Goal: Ask a question: Seek information or help from site administrators or community

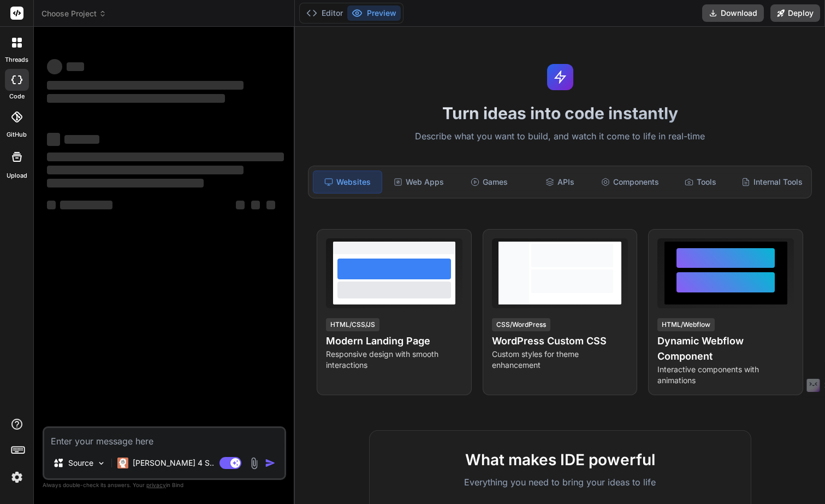
click at [65, 14] on span "Choose Project" at bounding box center [74, 13] width 65 height 11
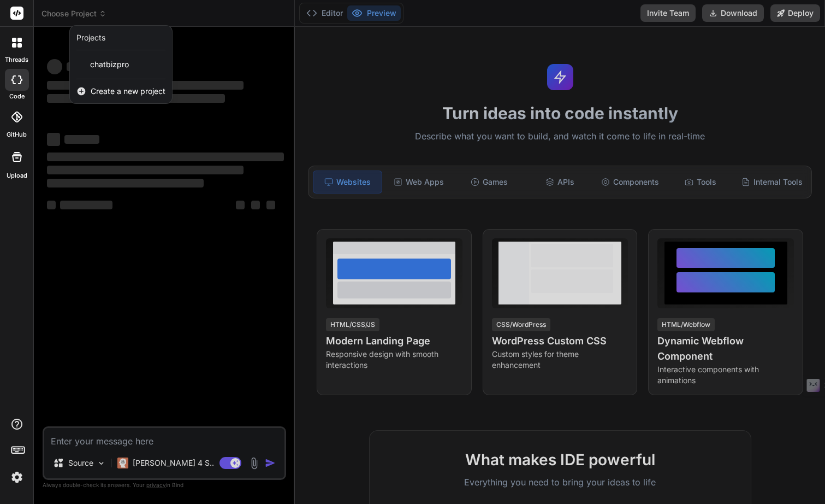
click at [65, 14] on div at bounding box center [412, 252] width 825 height 504
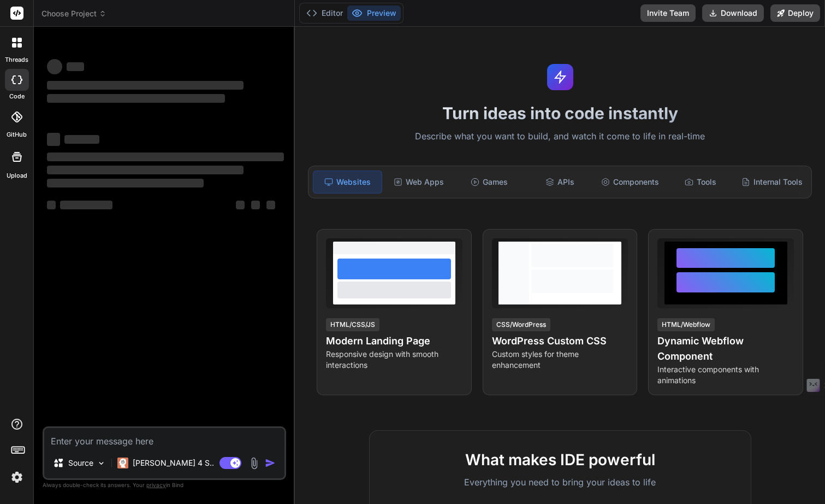
click at [57, 21] on header "Choose Project Created with Pixso." at bounding box center [164, 13] width 261 height 27
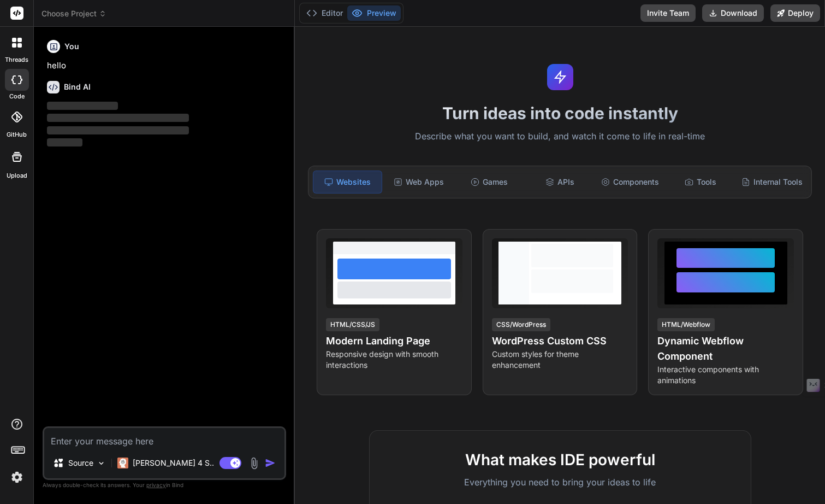
click at [64, 14] on span "Choose Project" at bounding box center [74, 13] width 65 height 11
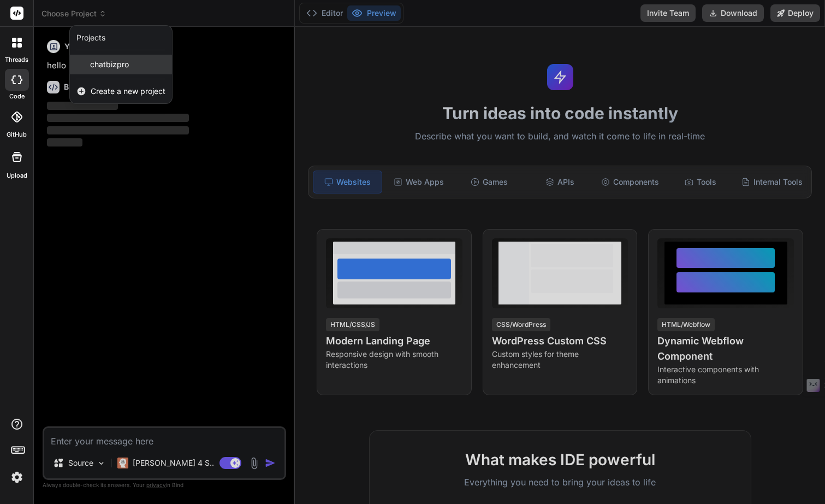
click at [114, 57] on div "chatbizpro" at bounding box center [121, 65] width 102 height 20
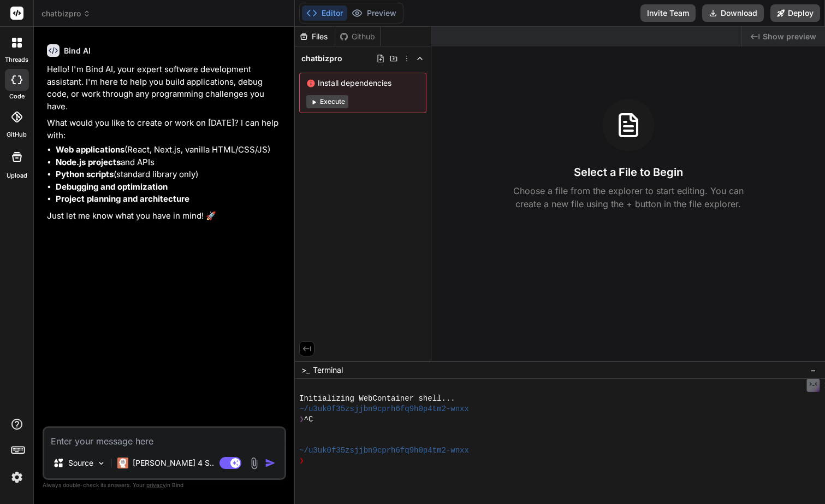
click at [21, 52] on div at bounding box center [16, 42] width 23 height 23
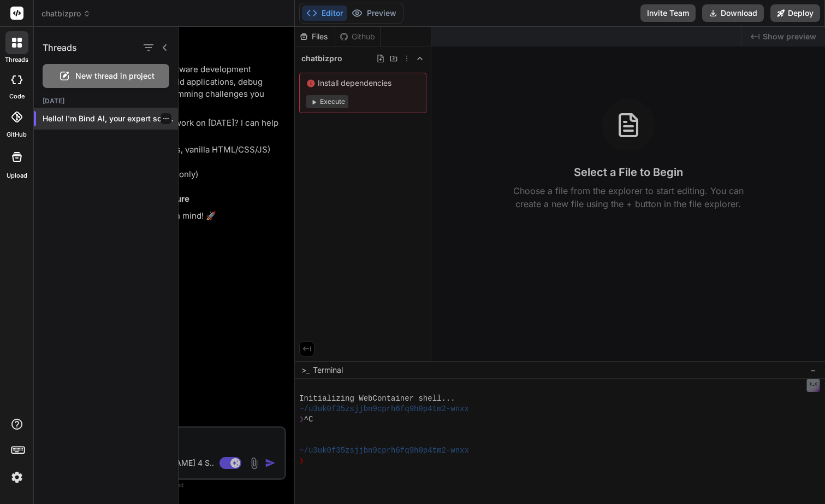
click at [89, 120] on p "Hello! I'm Bind AI, your expert software..." at bounding box center [110, 118] width 135 height 11
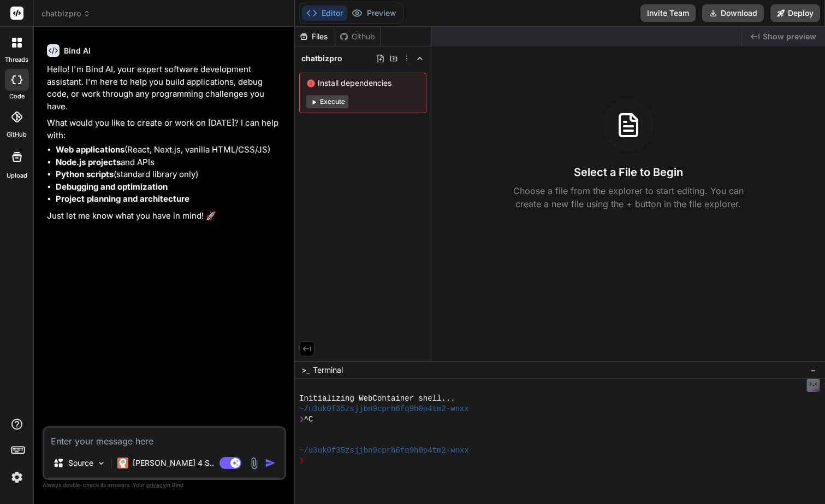
click at [16, 49] on div at bounding box center [16, 42] width 23 height 23
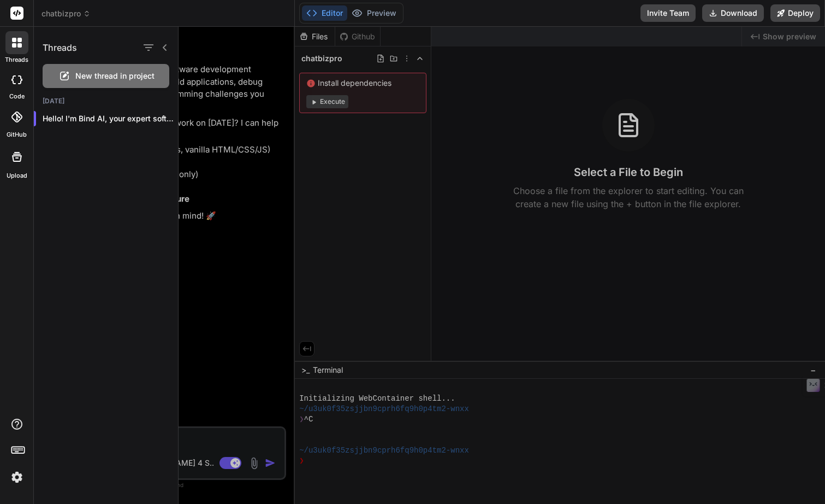
click at [195, 152] on div at bounding box center [502, 265] width 647 height 477
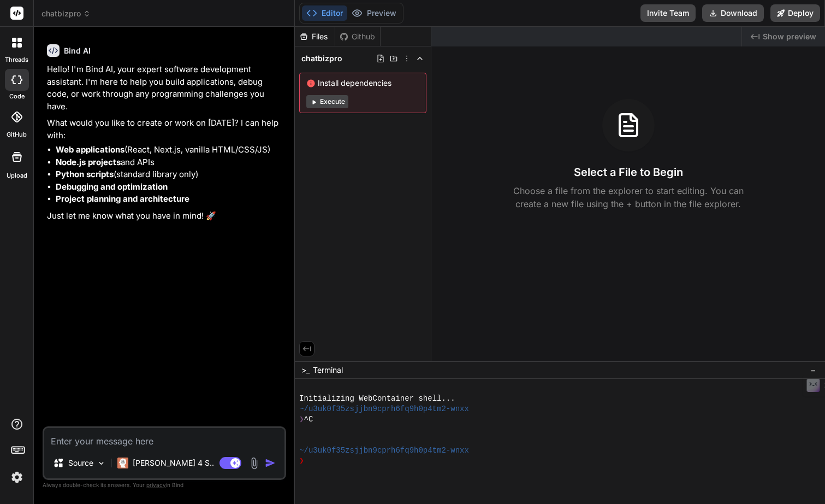
click at [160, 434] on textarea at bounding box center [164, 438] width 240 height 20
click at [252, 463] on img at bounding box center [254, 463] width 13 height 13
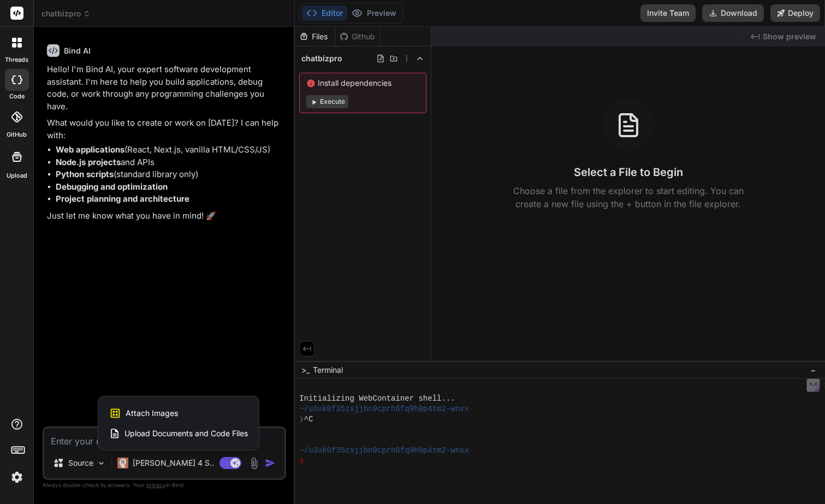
click at [200, 410] on div "Attach Images Image attachments are only supported in Claude and Gemini models." at bounding box center [178, 413] width 139 height 21
type textarea "x"
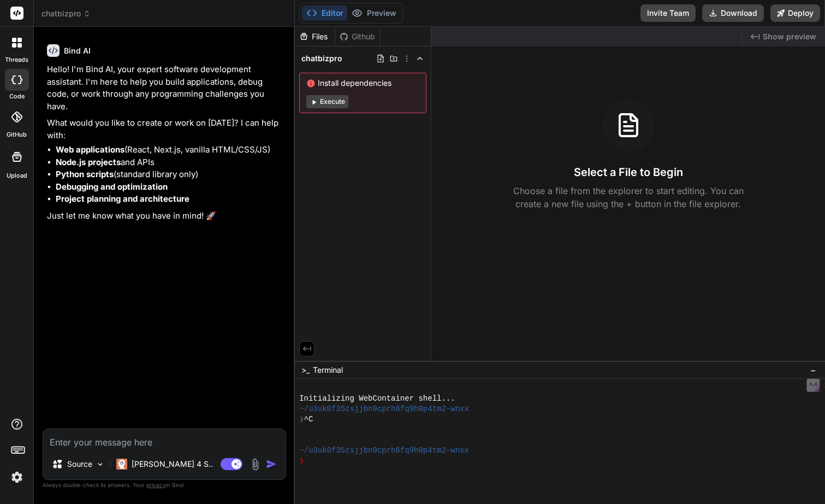
type input "C:\fakepath\Screenshot at [DATE] [DATE].png"
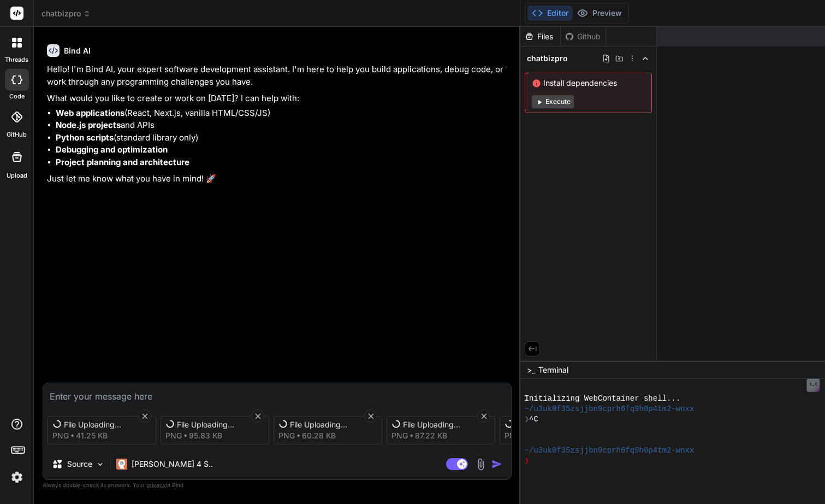
type textarea "x"
click at [182, 394] on textarea at bounding box center [277, 393] width 468 height 20
type textarea "t"
type textarea "x"
type textarea "tk"
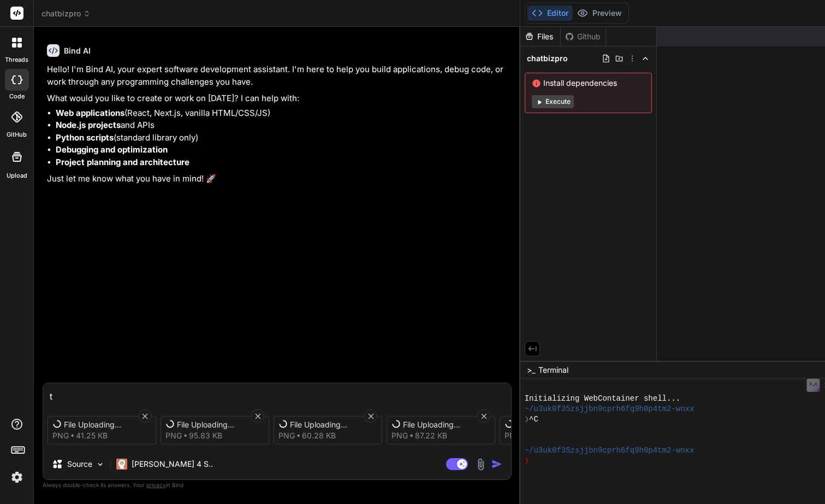
type textarea "x"
type textarea "t"
type textarea "x"
type textarea "א"
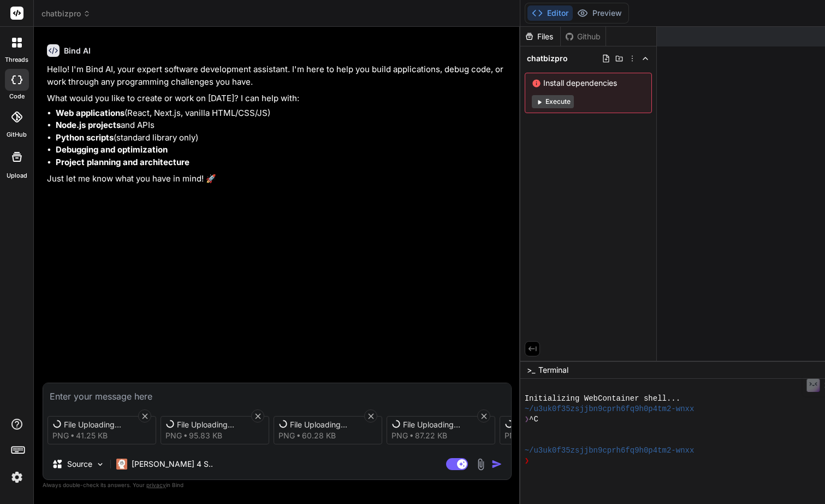
type textarea "x"
type textarea "אנ"
type textarea "x"
type textarea "אני"
type textarea "x"
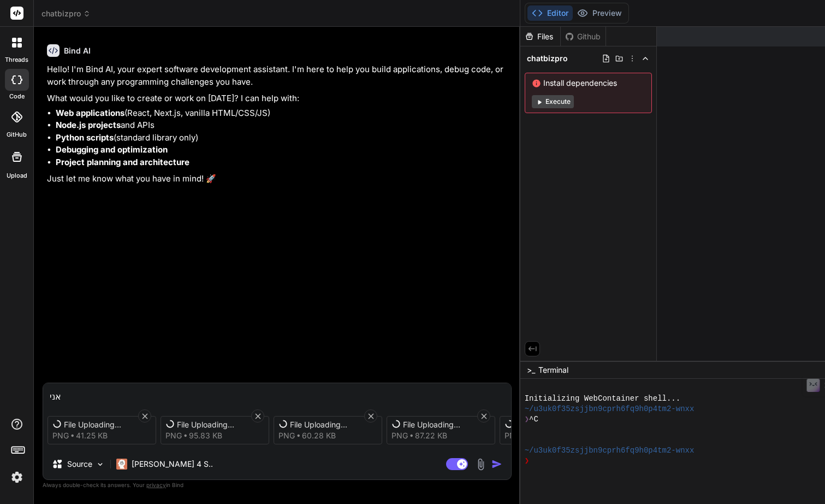
type textarea "אני"
type textarea "x"
type textarea "אני ר"
type textarea "x"
type textarea "אני רו"
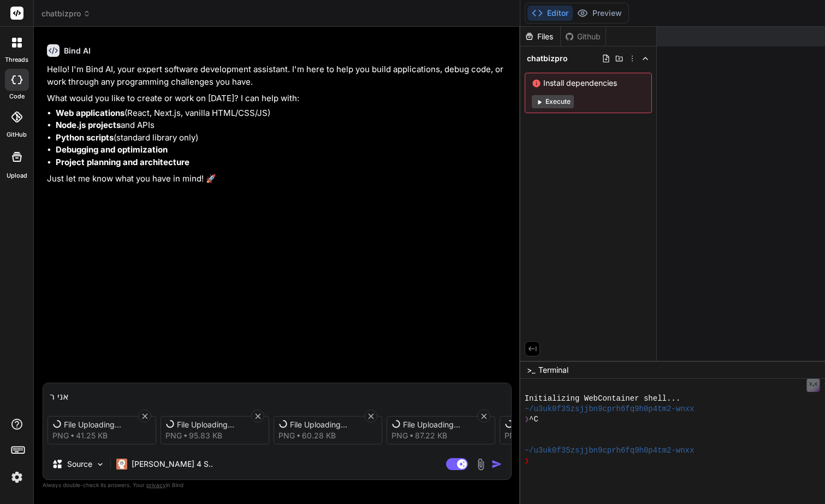
type textarea "x"
type textarea "אני רוצ"
type textarea "x"
type textarea "אני רוצ"
type textarea "x"
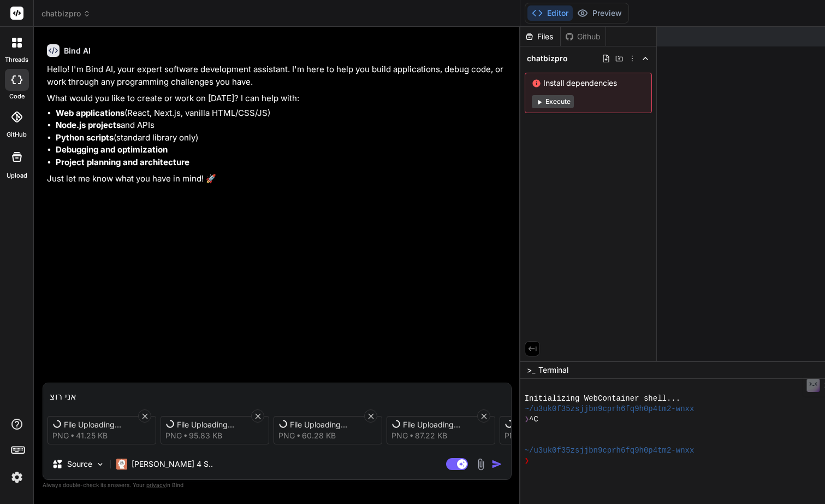
type textarea "אני רוצ"
type textarea "x"
type textarea "אני רוצה"
type textarea "x"
type textarea "אני רוצה"
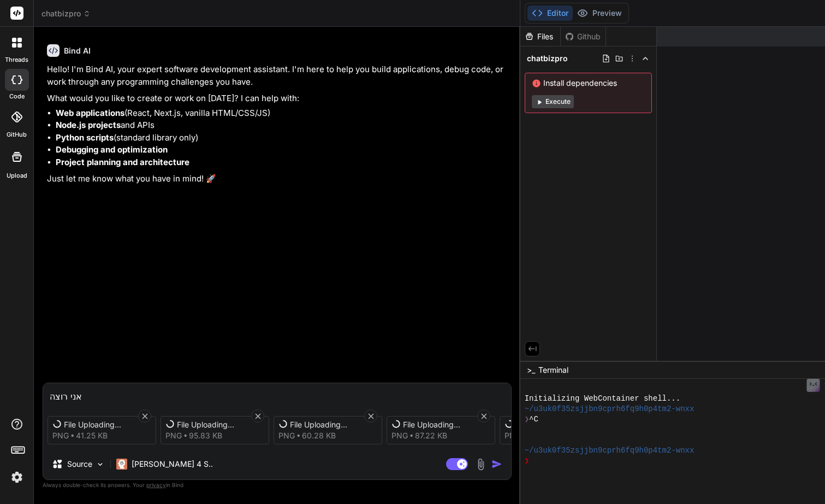
type textarea "x"
type textarea "אני רוצה ל"
type textarea "x"
type textarea "אני רוצה [PERSON_NAME]"
type textarea "x"
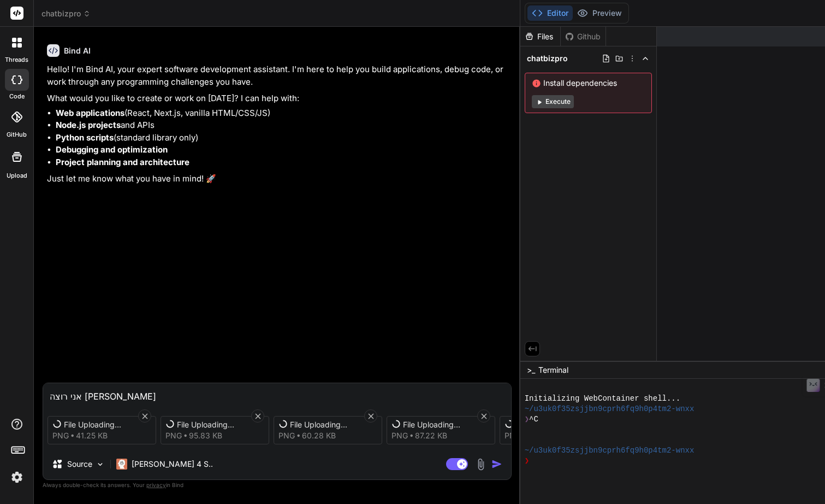
type textarea "אני רוצה ליצ"
type textarea "x"
type textarea "אני רוצה ליצו"
type textarea "x"
type textarea "אני רוצה ליצור"
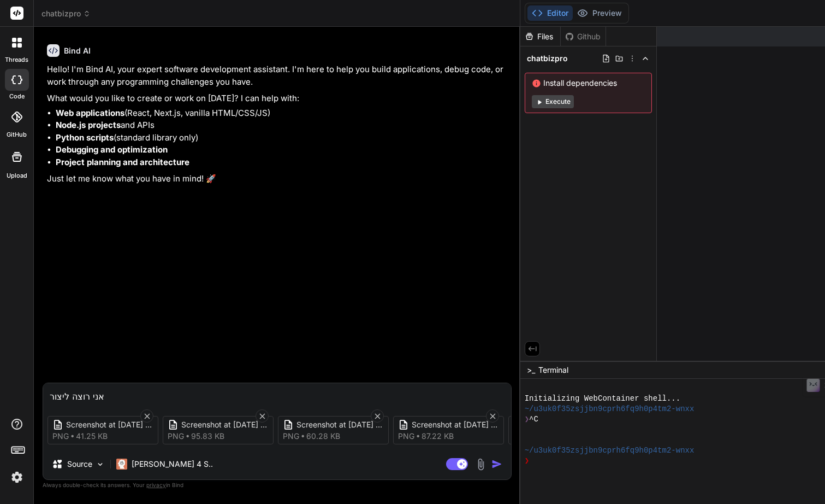
type textarea "x"
type textarea "אני רוצה ליצור"
type textarea "x"
type textarea "אני רוצה ליצור מ"
type textarea "x"
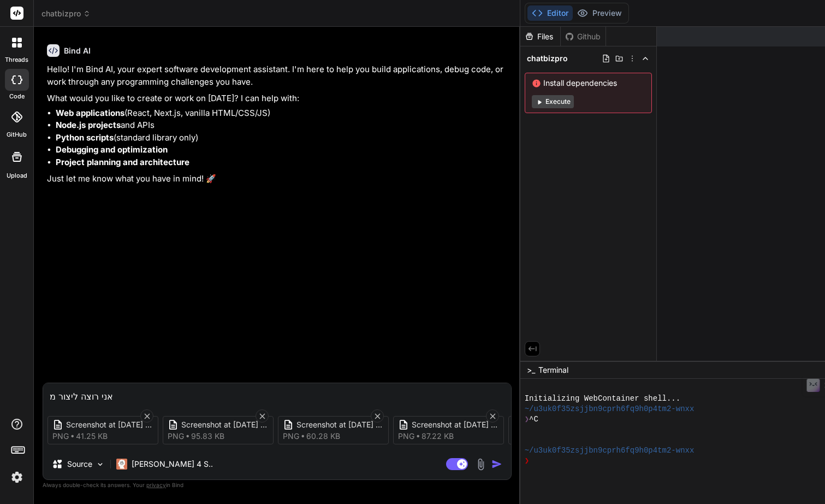
type textarea "אני רוצה ליצור ממ"
type textarea "x"
type textarea "אני רוצה ליצור ממש"
type textarea "x"
type textarea "אני רוצה ליצור ממשק"
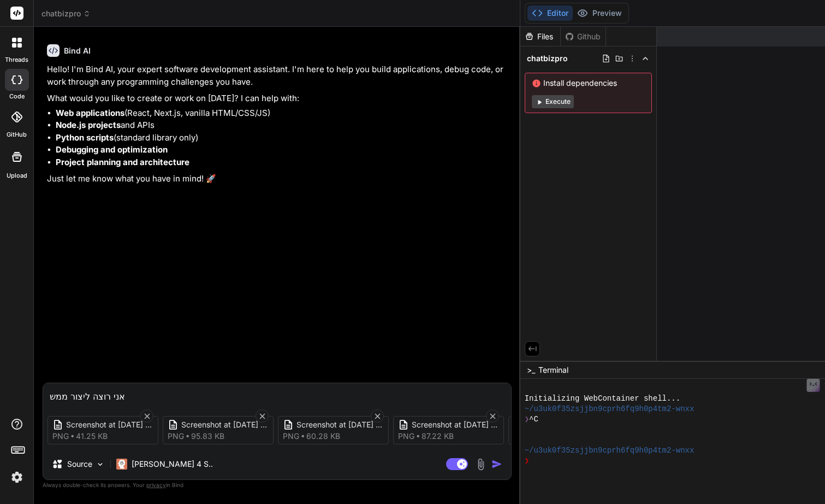
type textarea "x"
type textarea "אני רוצה ליצור ממשק"
type textarea "x"
type textarea "אני רוצה ליצור ממשק ב"
type textarea "x"
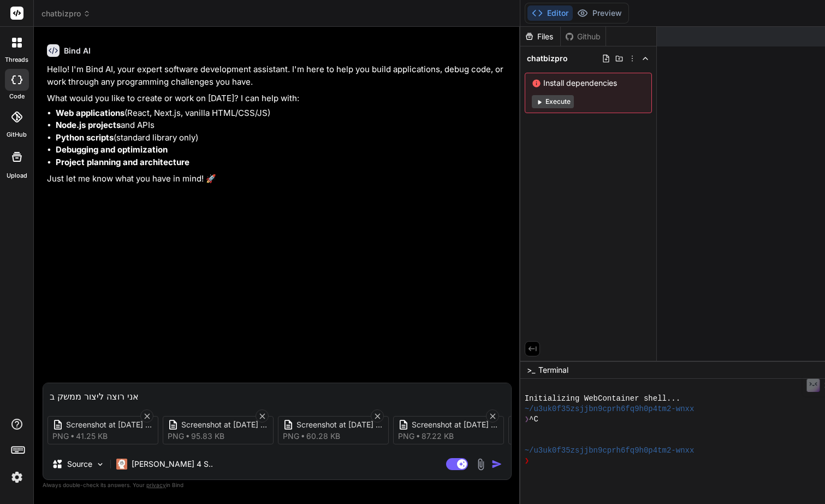
type textarea "אני רוצה ליצור ממשק בר"
type textarea "x"
type textarea "אני רוצה ליצור ממשק ברי"
type textarea "x"
type textarea "אני רוצה ליצור ממשק בריא"
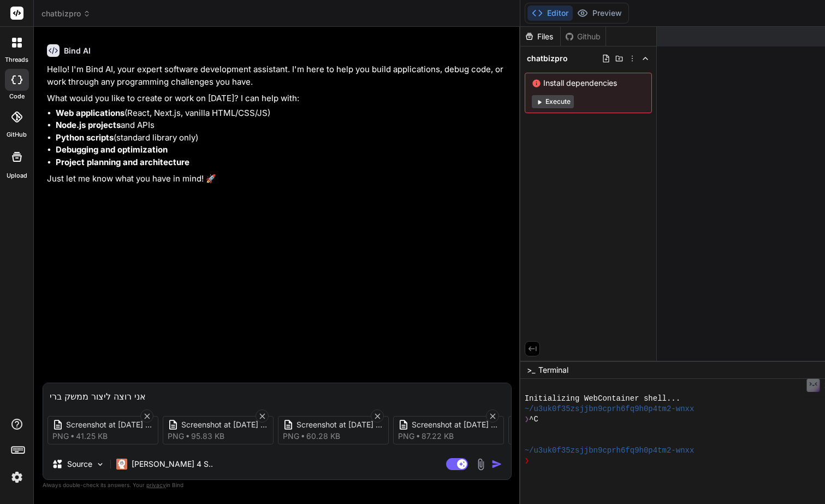
type textarea "x"
type textarea "אני רוצה ליצור ממשק [PERSON_NAME]"
type textarea "x"
type textarea "אני רוצה ליצור ממשק בריאקט"
type textarea "x"
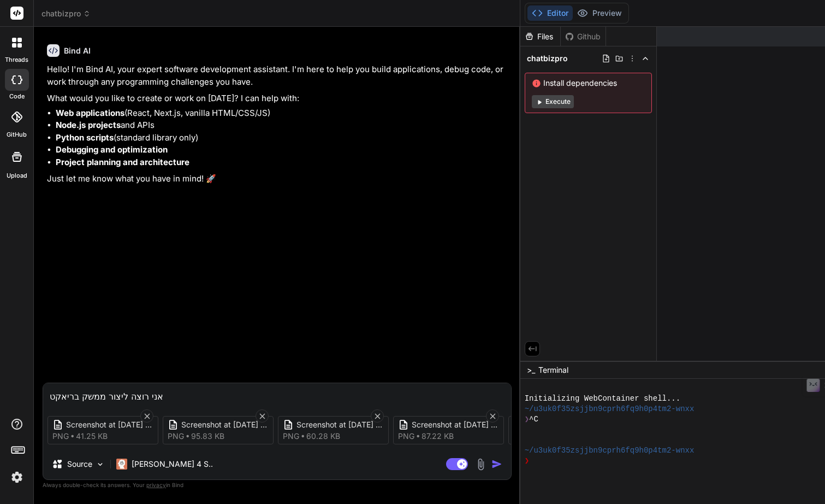
type textarea "אני רוצה ליצור ממשק בריאקט"
type textarea "x"
type textarea "אני רוצה ליצור ממשק בריאקט ו"
type textarea "x"
type textarea "אני רוצה ליצור ממשק בריאקט וו"
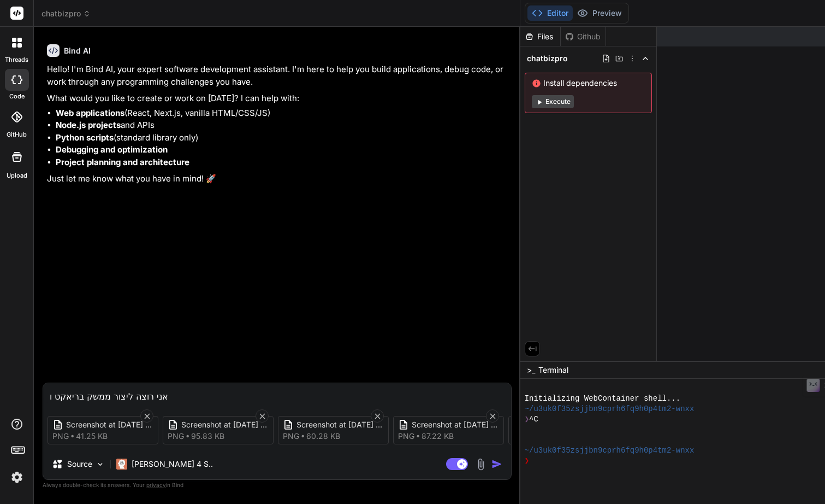
type textarea "x"
type textarea "אני רוצה ליצור ממשק בריאקט ווב"
type textarea "x"
type textarea "אני רוצה ליצור ממשק בריאקט ווב"
type textarea "x"
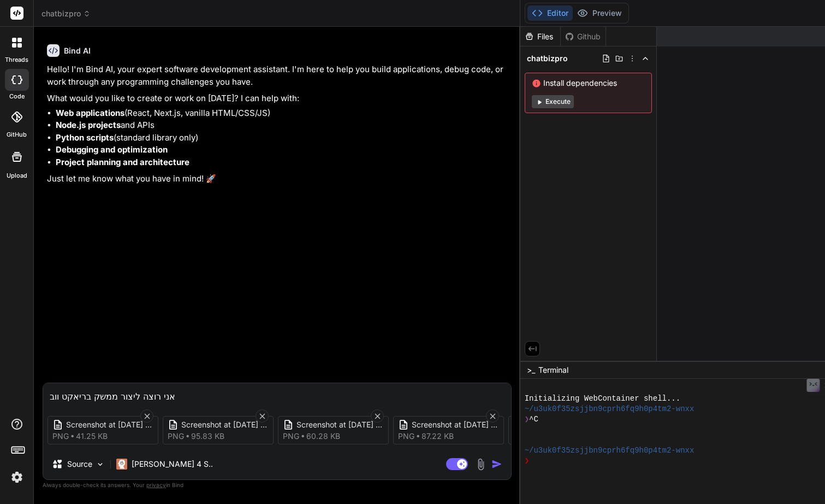
type textarea "אני רוצה ליצור ממשק בריאקט ווב ש"
type textarea "x"
type textarea "אני רוצה ליצור ממשק בריאקט ווב [PERSON_NAME]"
type textarea "x"
type textarea "אני רוצה ליצור ממשק בריאקט ווב [PERSON_NAME]"
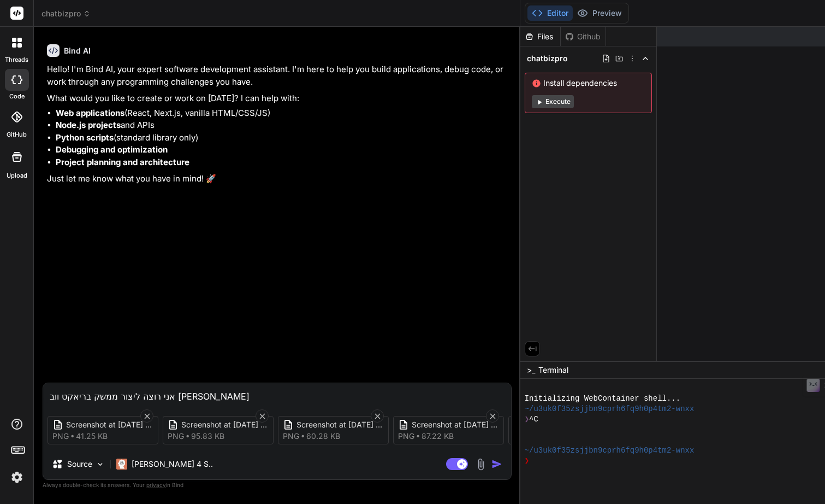
type textarea "x"
type textarea "אני רוצה ליצור ממשק בריאקט ווב שיהי"
type textarea "x"
type textarea "אני רוצה ליצור ממשק בריאקט ווב שיהיה"
type textarea "x"
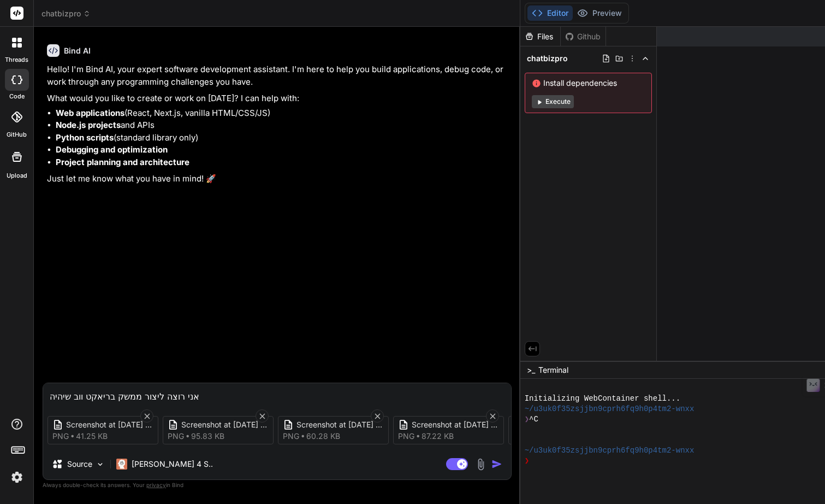
type textarea "אני רוצה ליצור ממשק בריאקט ווב שיהיה"
type textarea "x"
type textarea "אני רוצה ליצור ממשק בריאקט ווב שיהיה m"
type textarea "x"
type textarea "אני רוצה ליצור ממשק בריאקט ווב שיהיה mi"
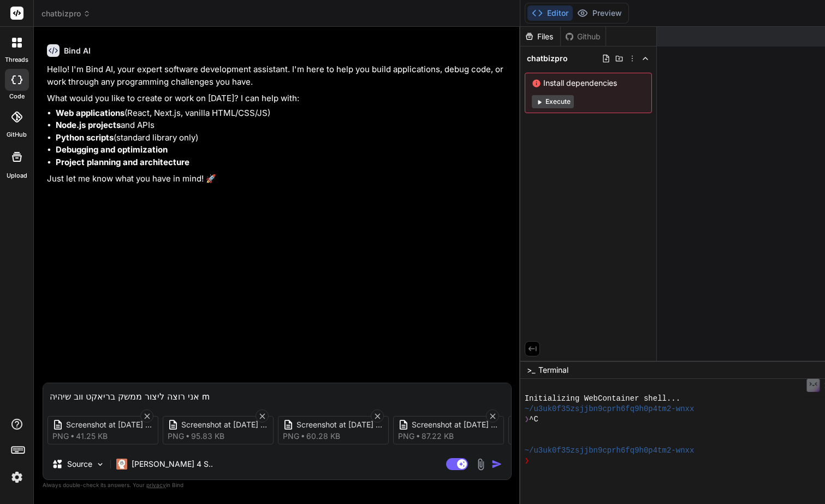
type textarea "x"
type textarea "אני רוצה ליצור ממשק בריאקט ווב שיהיה min"
type textarea "x"
type textarea "אני רוצה ליצור ממשק בריאקט ווב שיהיה mini"
type textarea "x"
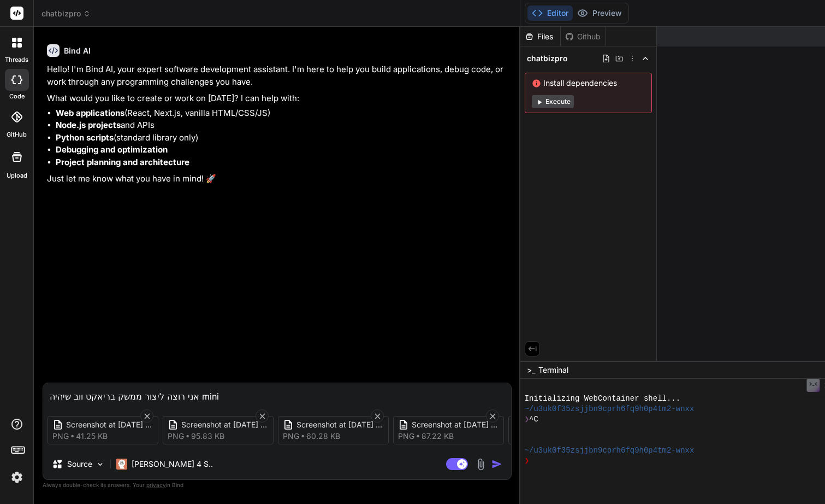
type textarea "אני רוצה ליצור ממשק בריאקט ווב שיהיה mini"
type textarea "x"
type textarea "אני רוצה ליצור ממשק בריאקט ווב שיהיה mini c"
type textarea "x"
type textarea "אני רוצה ליצור ממשק בריאקט ווב שיהיה mini cr"
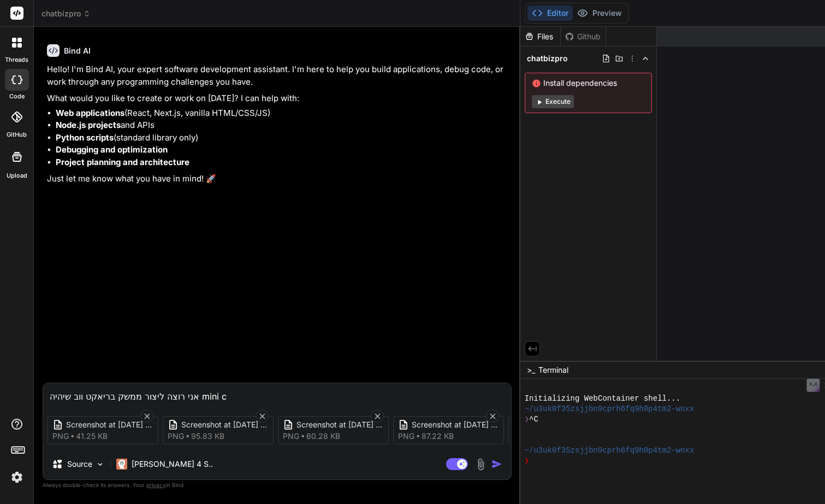
type textarea "x"
type textarea "אני רוצה ליצור ממשק בריאקט ווב שיהיה mini crm"
type textarea "x"
type textarea "אני רוצה ליצור ממשק בריאקט ווב שיהיה mini crm"
type textarea "x"
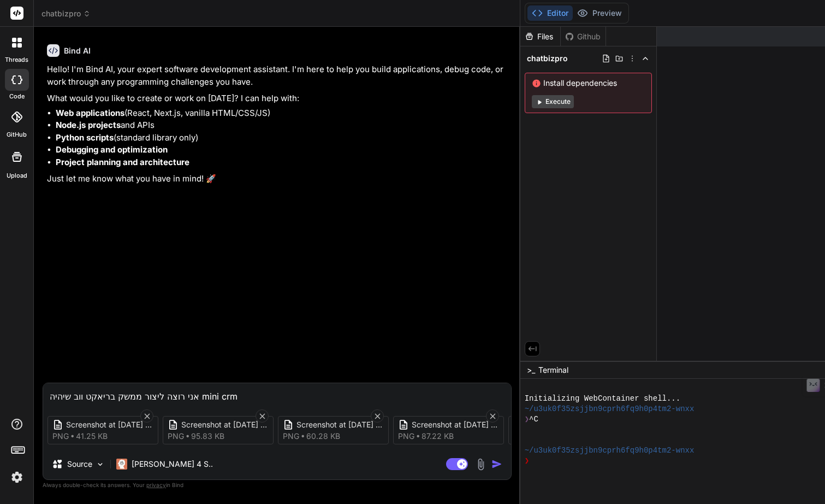
type textarea "אני רוצה ליצור ממשק בריאקט ווב שיהיה mini crm"
type textarea "x"
type textarea "אני רוצה ליצור ממשק בריאקט ווב שיהיה mini crm ל"
type textarea "x"
type textarea "אני רוצה ליצור ממשק בריאקט ווב שיהיה mini crm לל"
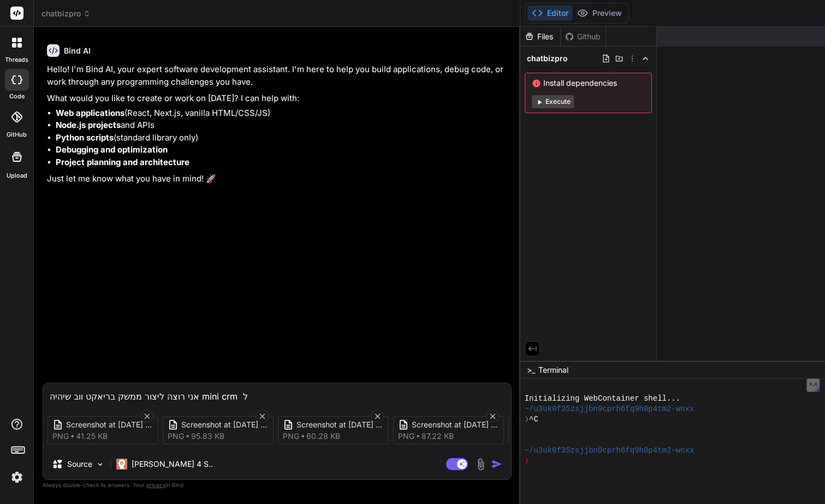
type textarea "x"
type textarea "אני רוצה ליצור ממשק בריאקט ווב שיהיה mini crm ללק"
type textarea "x"
type textarea "אני רוצה ליצור ממשק בריאקט ווב שיהיה mini crm ללקו"
type textarea "x"
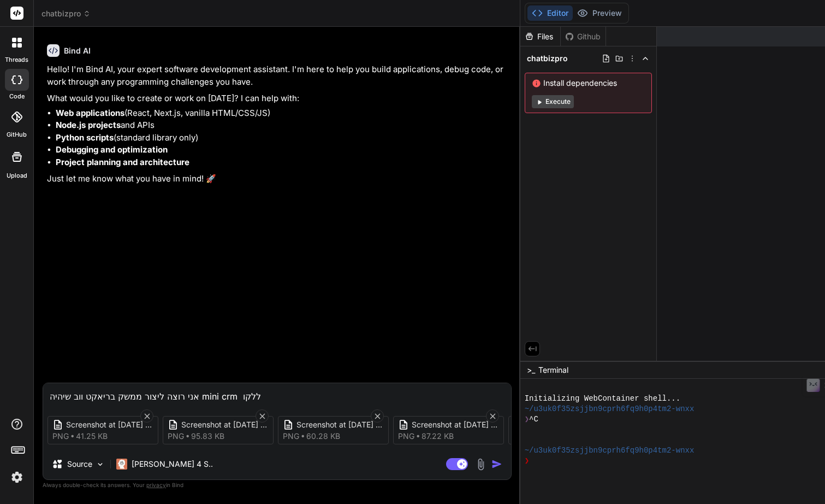
type textarea "אני רוצה ליצור ממשק בריאקט ווב שיהיה mini crm ללקוח"
type textarea "x"
type textarea "אני רוצה ליצור ממשק בריאקט ווב שיהיה mini crm ללקוחו"
type textarea "x"
type textarea "אני רוצה ליצור ממשק בריאקט ווב שיהיה mini crm ללקוחות"
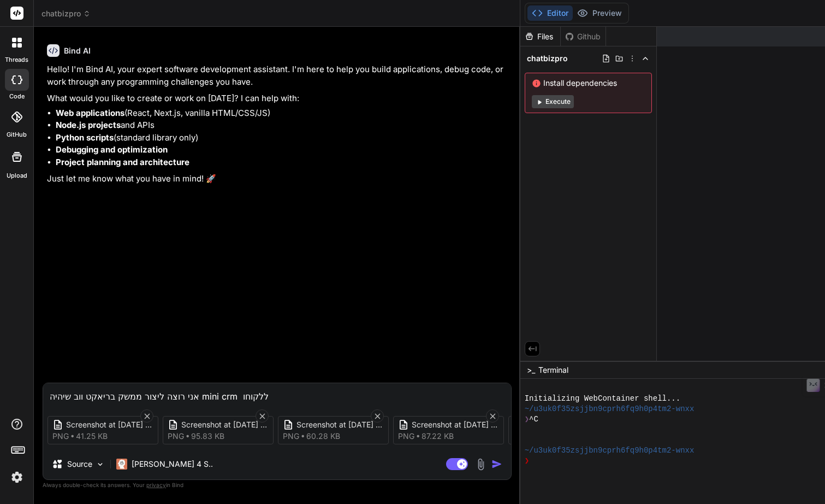
type textarea "x"
type textarea "אני רוצה ליצור ממשק בריאקט ווב שיהיה mini crm ללקוחות"
type textarea "x"
type textarea "אני רוצה ליצור ממשק בריאקט ווב שיהיה mini crm ללקוחות ש"
type textarea "x"
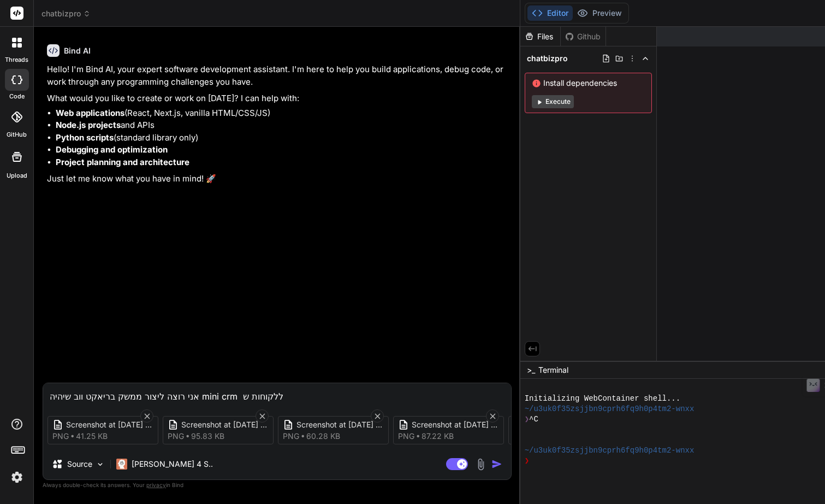
type textarea "אני רוצה ליצור ממשק בריאקט ווב שיהיה mini crm ללקוחות של"
type textarea "x"
type textarea "אני רוצה ליצור ממשק בריאקט ווב שיהיה mini crm ללקוחות שלי"
type textarea "x"
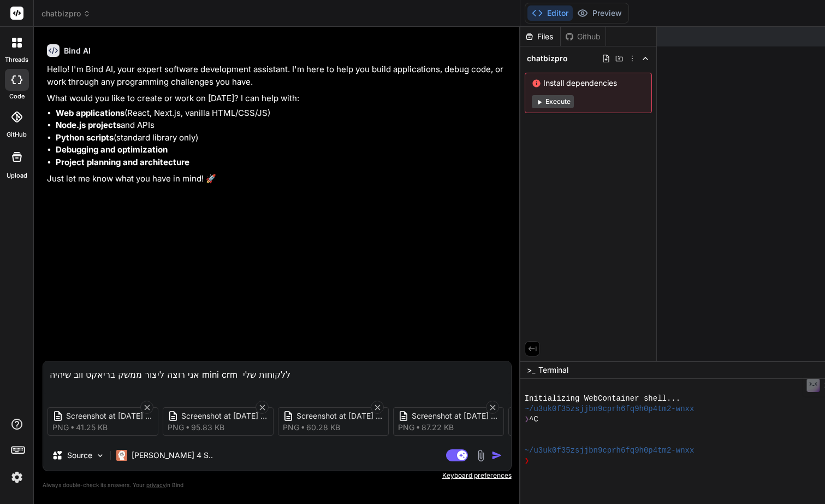
type textarea "אני רוצה ליצור ממשק בריאקט ווב שיהיה mini crm ללקוחות שלי ז"
type textarea "x"
type textarea "אני רוצה ליצור ממשק בריאקט ווב שיהיה mini crm ללקוחות שלי זה"
type textarea "x"
type textarea "אני רוצה ליצור ממשק בריאקט ווב שיהיה mini crm ללקוחות שלי זה"
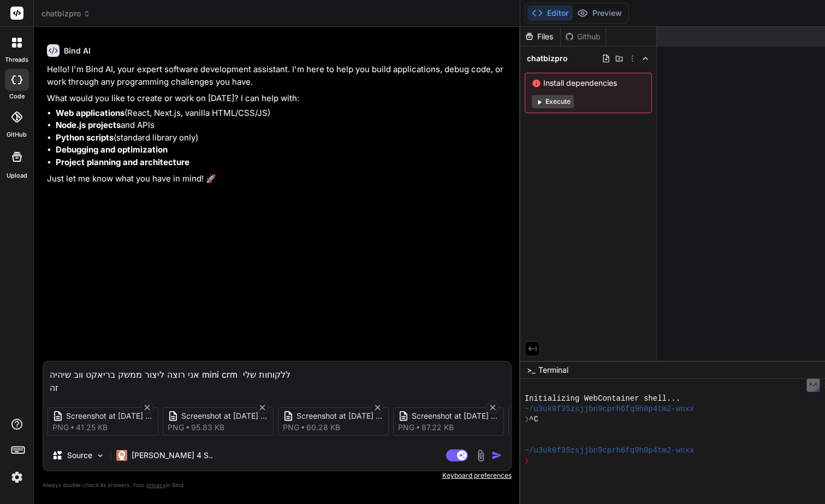
type textarea "x"
type textarea "אני רוצה ליצור ממשק בריאקט ווב שיהיה mini crm ללקוחות שלי זה צ"
type textarea "x"
type textarea "אני רוצה ליצור ממשק בריאקט ווב שיהיה mini crm ללקוחות שלי זה צר"
type textarea "x"
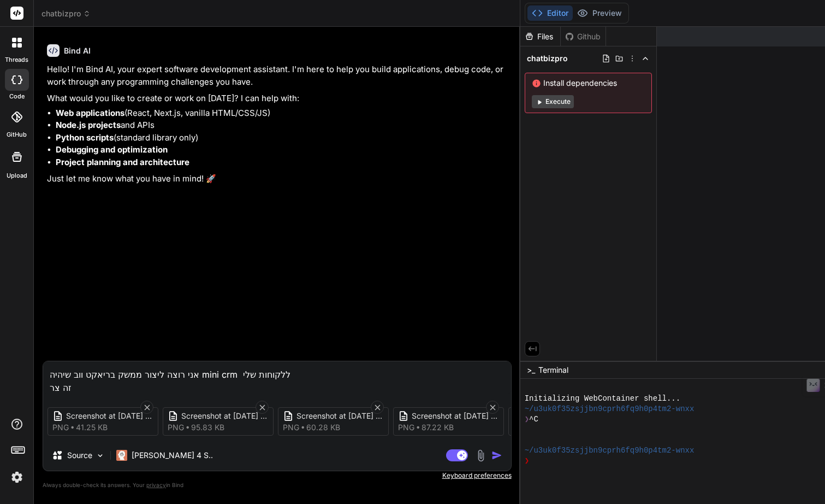
type textarea "אני רוצה ליצור ממשק בריאקט ווב שיהיה mini crm ללקוחות שלי זה צרי"
type textarea "x"
type textarea "אני רוצה ליצור ממשק בריאקט ווב שיהיה mini crm ללקוחות שלי זה צריך"
type textarea "x"
type textarea "אני רוצה ליצור ממשק בריאקט ווב שיהיה mini crm ללקוחות שלי זה צריך"
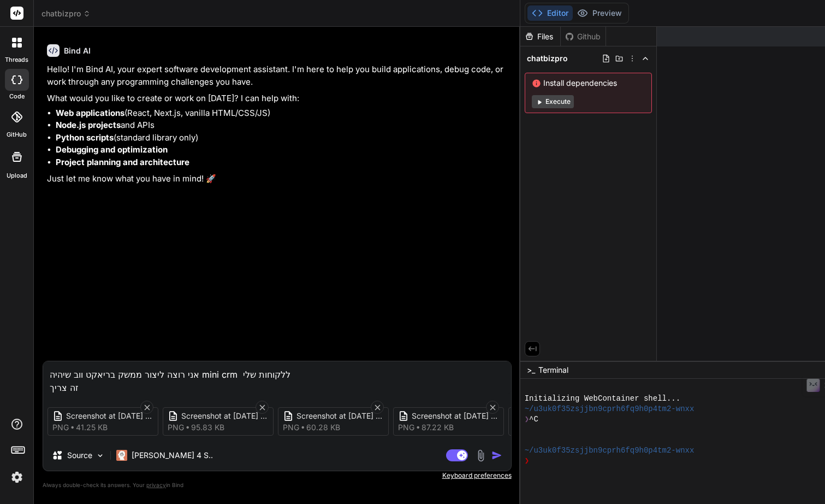
type textarea "x"
type textarea "אני רוצה ליצור ממשק בריאקט ווב שיהיה mini crm ללקוחות שלי זה צריך ל"
type textarea "x"
type textarea "אני רוצה ליצור ממשק בריאקט ווב שיהיה mini crm ללקוחות שלי זה צריך לה"
type textarea "x"
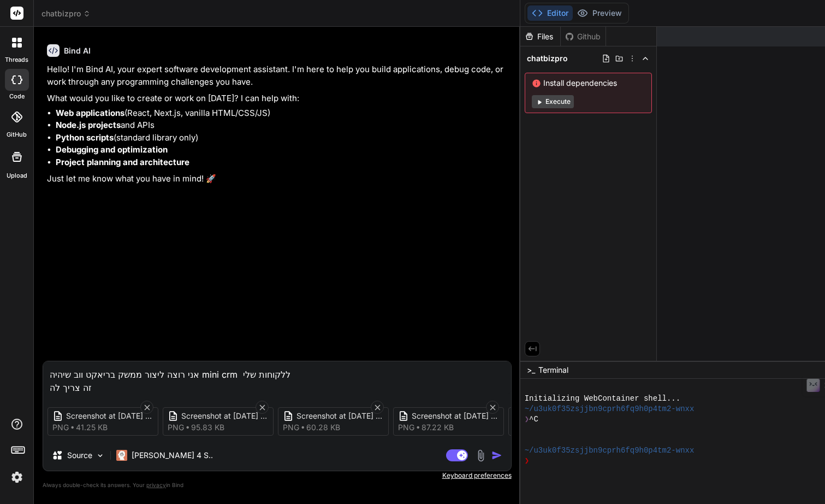
type textarea "אני רוצה ליצור ממשק בריאקט ווב שיהיה mini crm ללקוחות שלי זה צריך להי"
type textarea "x"
type textarea "אני רוצה ליצור ממשק בריאקט ווב שיהיה mini crm ללקוחות שלי זה צריך להיו"
type textarea "x"
type textarea "אני רוצה ליצור ממשק בריאקט ווב שיהיה mini crm ללקוחות שלי זה צריך להיות"
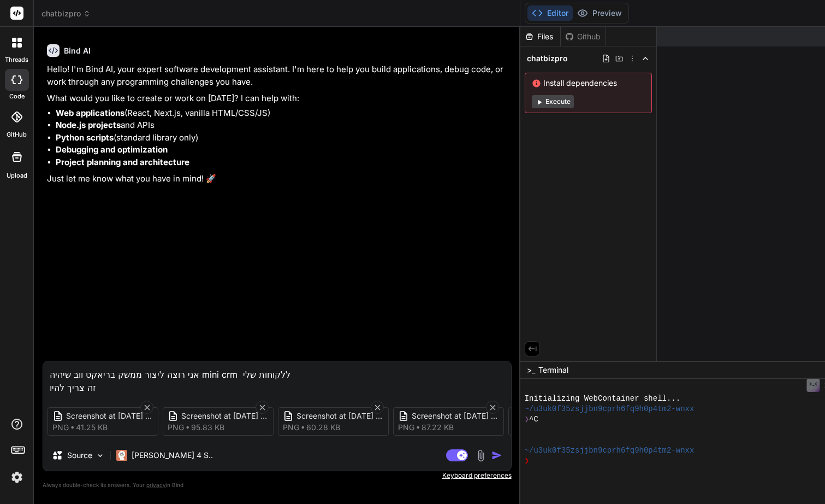
type textarea "x"
type textarea "אני רוצה ליצור ממשק בריאקט ווב שיהיה mini crm ללקוחות שלי זה צריך להיות"
type textarea "x"
type textarea "אני רוצה ליצור ממשק בריאקט ווב שיהיה mini crm ללקוחות שלי זה צריך להיות ב"
type textarea "x"
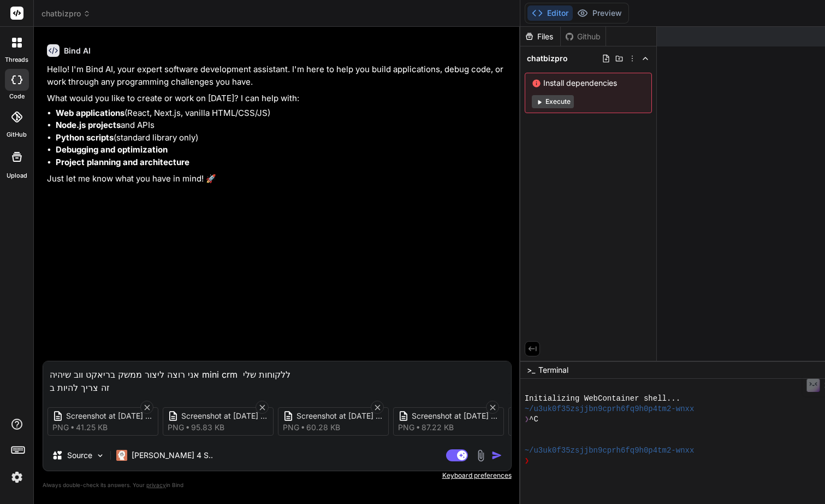
type textarea "אני רוצה ליצור ממשק בריאקט ווב שיהיה mini crm ללקוחות שלי זה צריך להיות בע"
type textarea "x"
type textarea "אני רוצה ליצור ממשק בריאקט ווב שיהיה mini crm ללקוחות שלי זה צריך להיות בעב"
type textarea "x"
type textarea "אני רוצה ליצור ממשק בריאקט ווב שיהיה mini crm ללקוחות שלי זה צריך להיות בעבר"
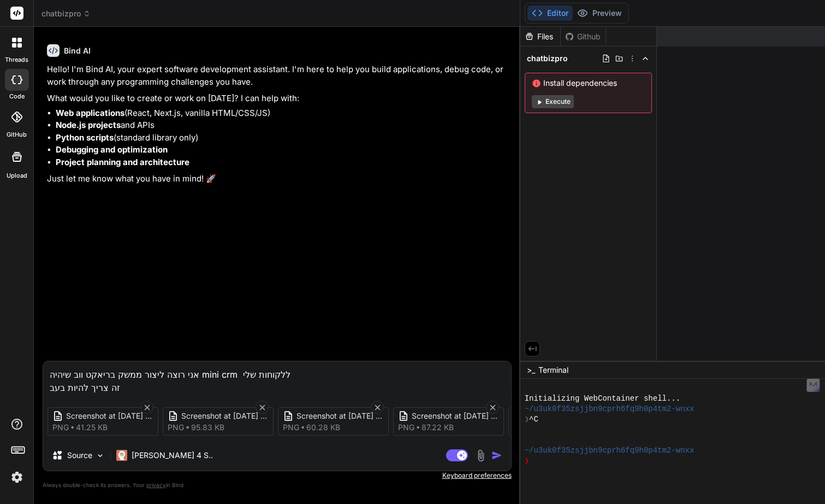
type textarea "x"
type textarea "אני רוצה ליצור ממשק בריאקט ווב שיהיה mini crm ללקוחות שלי זה צריך להיות בעברי"
type textarea "x"
type textarea "אני רוצה ליצור ממשק בריאקט ווב שיהיה mini crm ללקוחות שלי זה צריך להיות בעברית"
type textarea "x"
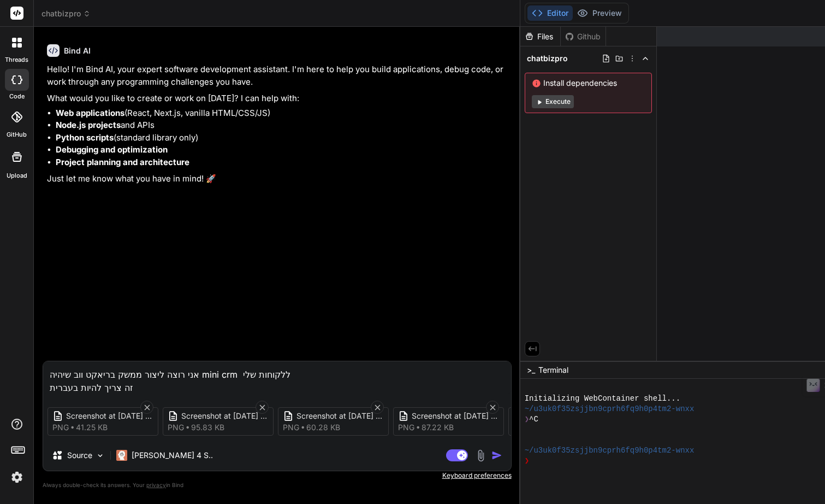
type textarea "אני רוצה ליצור ממשק בריאקט ווב שיהיה mini crm ללקוחות שלי זה צריך להיות בעברית"
type textarea "x"
type textarea "אני רוצה ליצור ממשק בריאקט ווב שיהיה mini crm ללקוחות שלי זה צריך להיות בעברית ו"
type textarea "x"
type textarea "אני רוצה ליצור ממשק בריאקט ווב שיהיה mini crm ללקוחות שלי זה צריך להיות בעברית …"
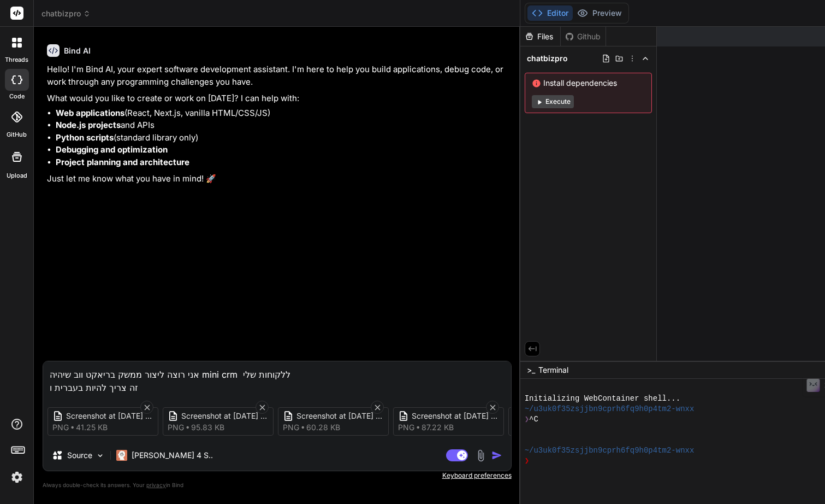
type textarea "x"
type textarea "אני רוצה ליצור ממשק בריאקט ווב שיהיה mini crm ללקוחות שלי זה צריך להיות בעברית …"
type textarea "x"
type textarea "אני רוצה ליצור ממשק בריאקט ווב שיהיה mini crm ללקוחות שלי זה צריך להיות בעברית …"
type textarea "x"
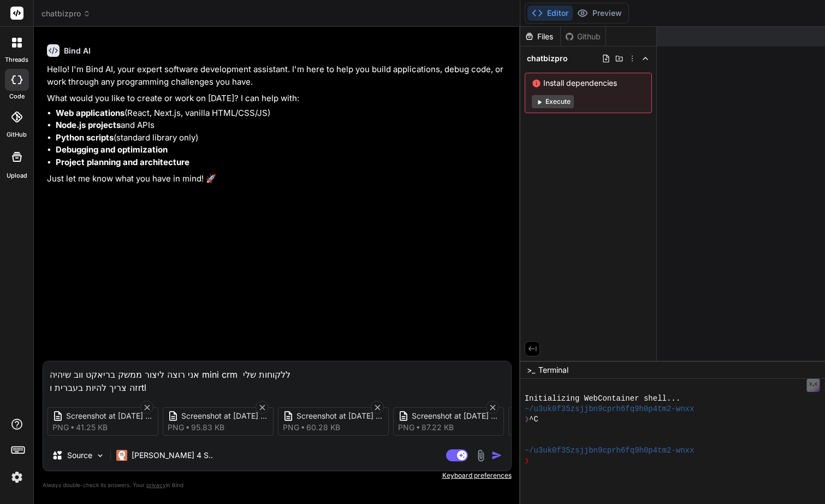
type textarea "אני רוצה ליצור ממשק בריאקט ווב שיהיה mini crm ללקוחות שלי זה צריך להיות בעברית …"
type textarea "x"
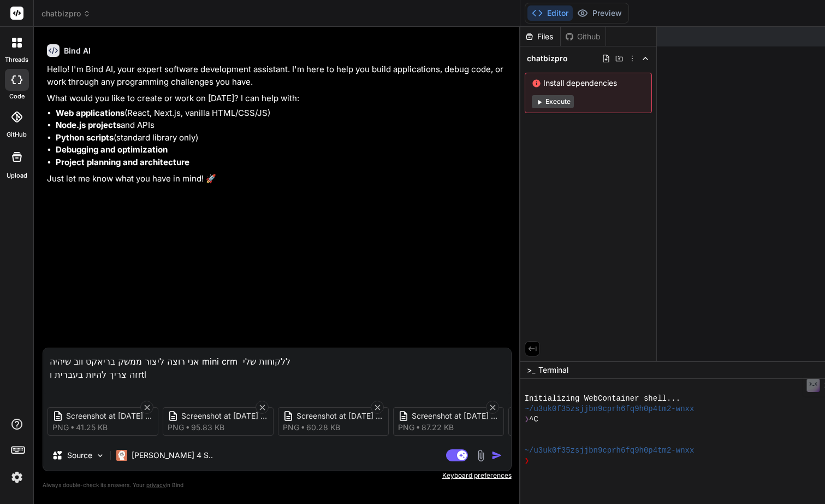
type textarea "אני רוצה ליצור ממשק בריאקט ווב שיהיה mini crm ללקוחות שלי זה צריך להיות בעברית …"
type textarea "x"
type textarea "אני רוצה ליצור ממשק בריאקט ווב שיהיה mini crm ללקוחות שלי זה צריך להיות בעברית …"
type textarea "x"
type textarea "אני רוצה ליצור ממשק בריאקט ווב שיהיה mini crm ללקוחות שלי זה צריך להיות בעברית …"
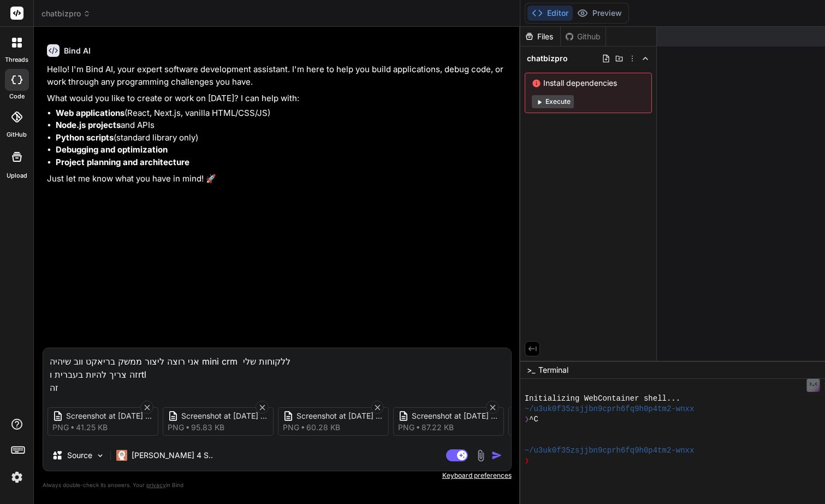
type textarea "x"
type textarea "אני רוצה ליצור ממשק בריאקט ווב שיהיה mini crm ללקוחות שלי זה צריך להיות בעברית …"
type textarea "x"
type textarea "אני רוצה ליצור ממשק בריאקט ווב שיהיה mini crm ללקוחות שלי זה צריך להיות בעברית …"
type textarea "x"
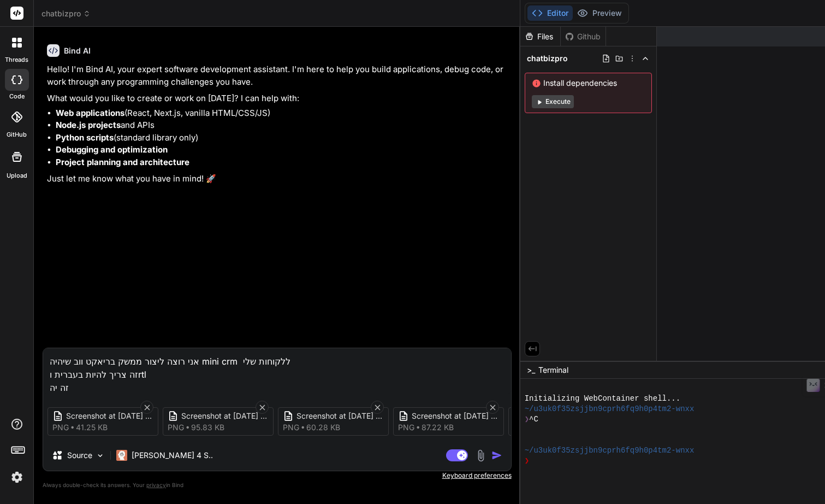
type textarea "אני רוצה ליצור ממשק בריאקט ווב שיהיה mini crm ללקוחות שלי זה צריך להיות בעברית …"
type textarea "x"
type textarea "אני רוצה ליצור ממשק בריאקט ווב שיהיה mini crm ללקוחות שלי זה צריך להיות בעברית …"
type textarea "x"
type textarea "אני רוצה ליצור ממשק בריאקט ווב שיהיה mini crm ללקוחות שלי זה צריך להיות בעברית …"
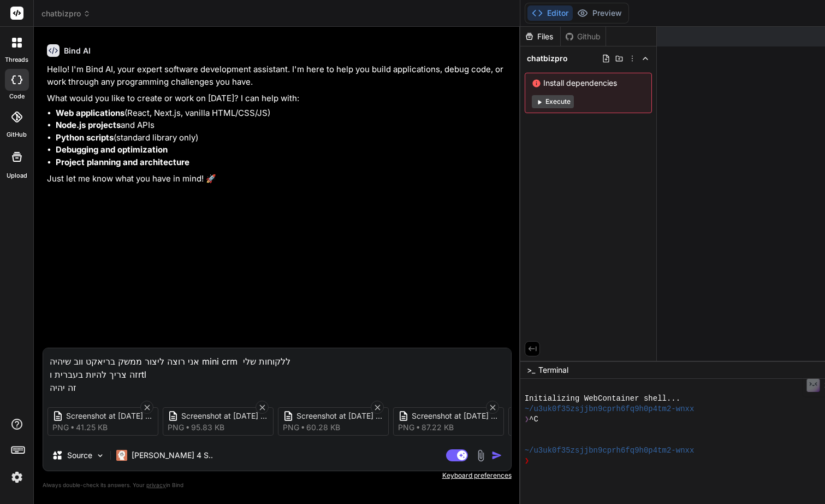
type textarea "x"
type textarea "אני רוצה ליצור ממשק בריאקט ווב שיהיה mini crm ללקוחות שלי זה צריך להיות בעברית …"
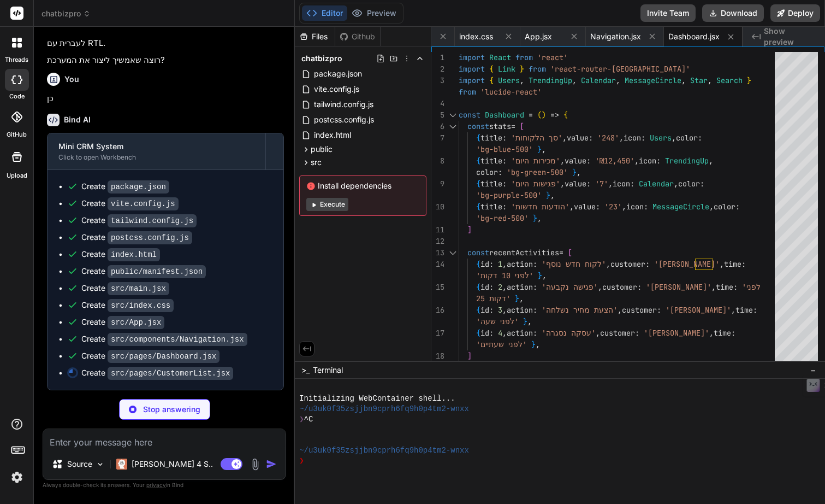
scroll to position [0, 597]
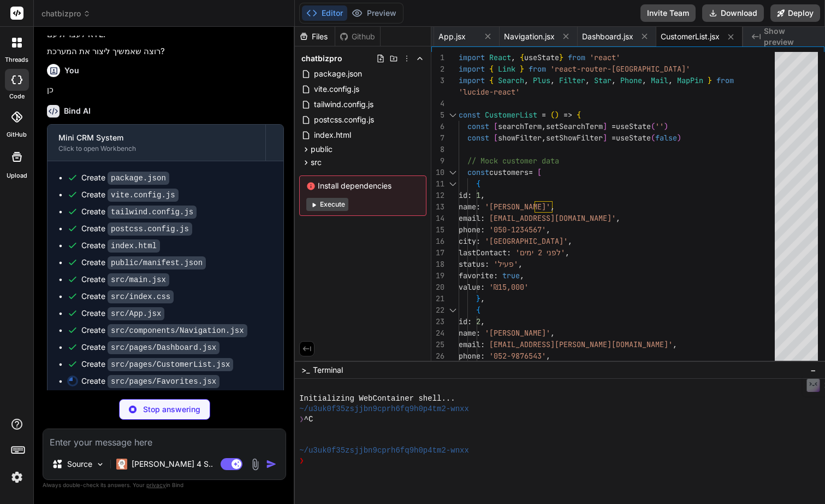
click at [777, 38] on span "Show preview" at bounding box center [790, 37] width 52 height 22
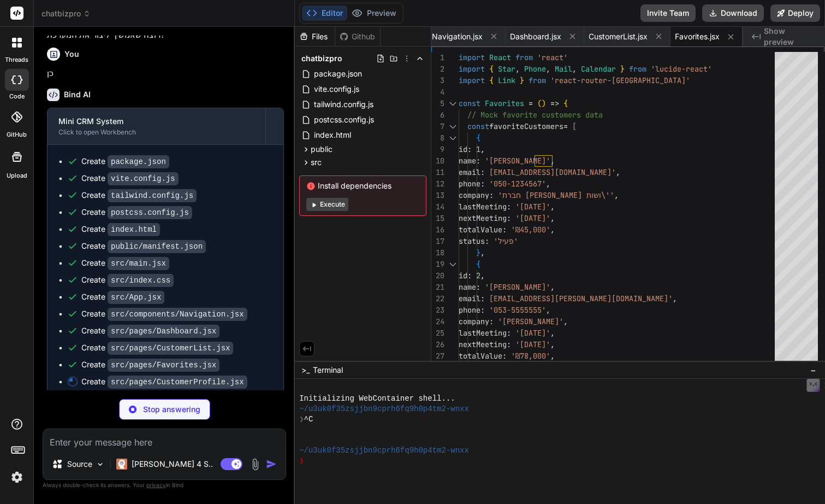
scroll to position [0, 0]
